Goal: Navigation & Orientation: Find specific page/section

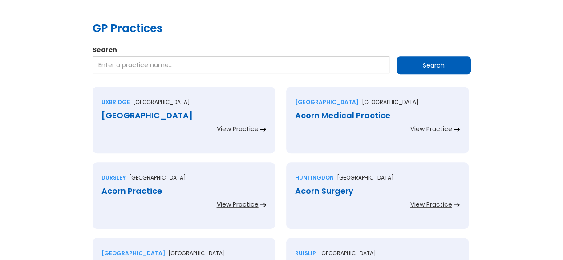
scroll to position [134, 0]
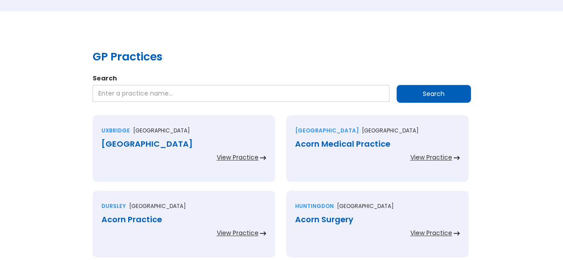
click at [244, 160] on div "View Practice" at bounding box center [238, 157] width 42 height 9
click at [240, 234] on div "View Practice" at bounding box center [238, 233] width 42 height 9
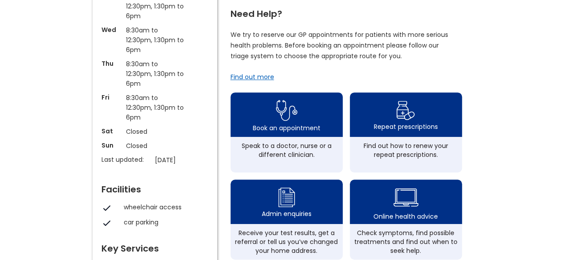
scroll to position [89, 0]
